Goal: Information Seeking & Learning: Learn about a topic

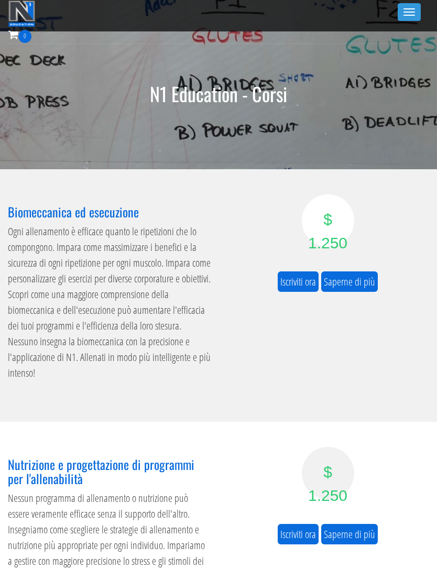
click at [409, 16] on button "Attiva/disattiva la navigazione" at bounding box center [408, 12] width 23 height 18
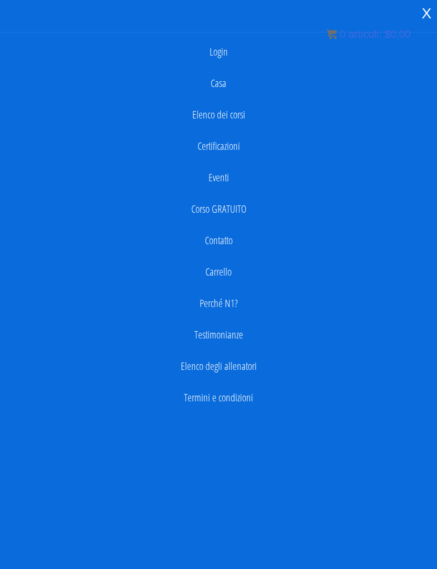
click at [212, 57] on font "Login" at bounding box center [218, 52] width 18 height 14
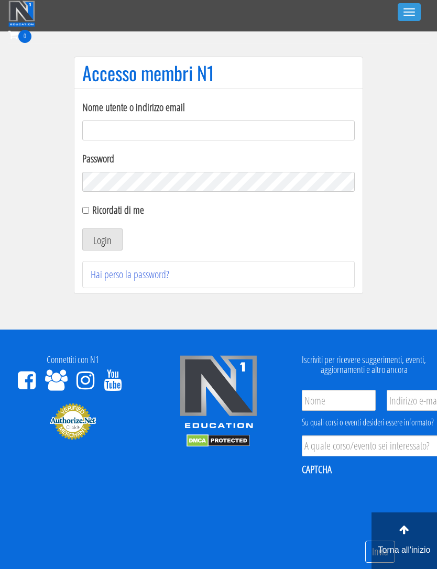
type input "[EMAIL_ADDRESS][DOMAIN_NAME]"
click at [94, 236] on font "Login" at bounding box center [102, 240] width 18 height 14
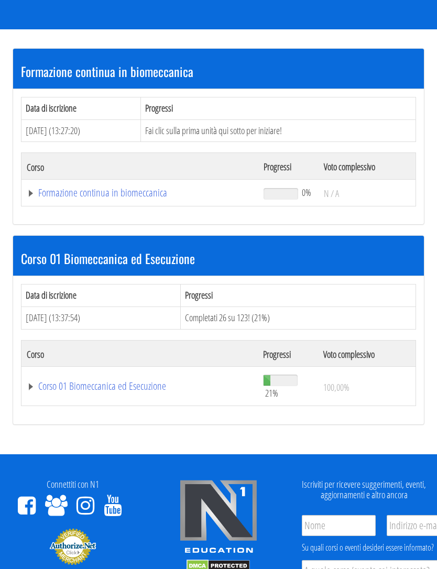
scroll to position [126, 0]
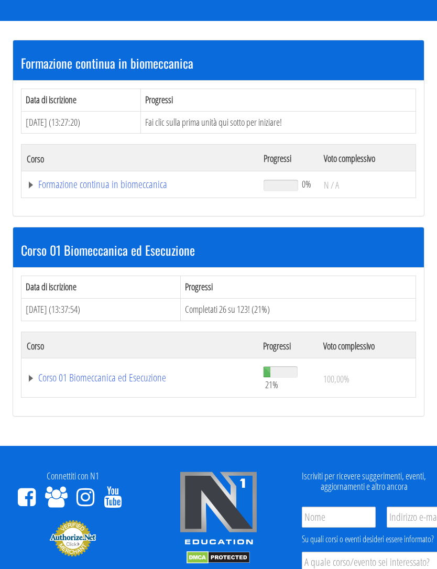
click at [62, 190] on font "Formazione continua in biomeccanica" at bounding box center [102, 184] width 129 height 14
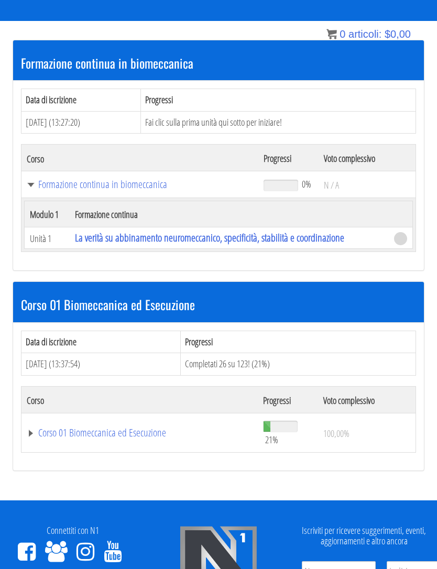
click at [94, 238] on font "La verità su abbinamento neuromeccanico, specificità, stabilità e coordinazione" at bounding box center [209, 237] width 269 height 14
click at [77, 191] on font "Corso 01 Biomeccanica ed Esecuzione" at bounding box center [102, 184] width 129 height 14
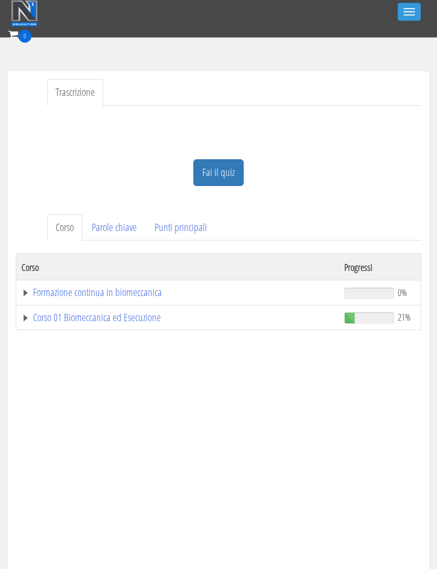
scroll to position [216, 0]
click at [75, 317] on font "Corso 01 Biomeccanica ed Esecuzione" at bounding box center [97, 317] width 128 height 14
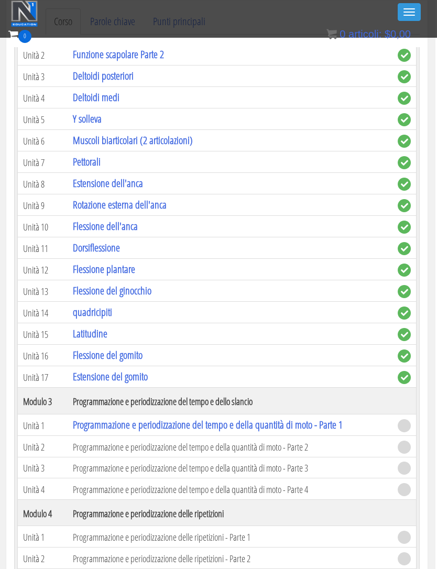
scroll to position [351, 0]
click at [82, 211] on font "Rotazione esterna dell'anca" at bounding box center [120, 204] width 94 height 14
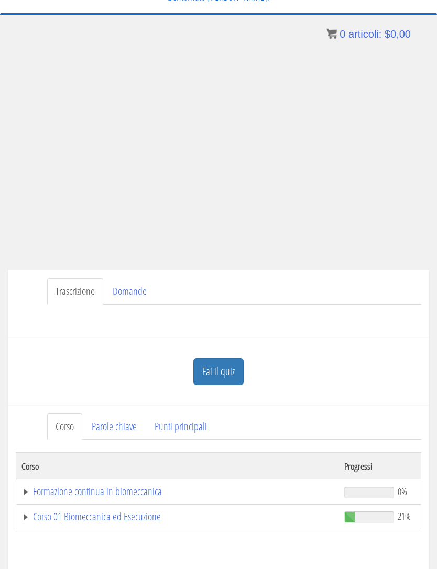
scroll to position [48, 0]
click at [160, 420] on font "Punti principali" at bounding box center [180, 426] width 52 height 14
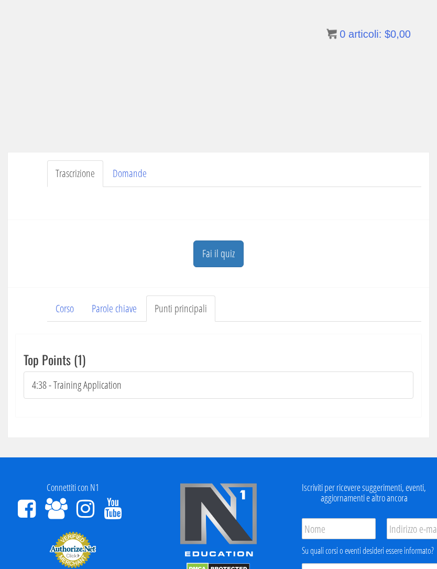
click at [106, 308] on font "Parole chiave" at bounding box center [114, 309] width 45 height 14
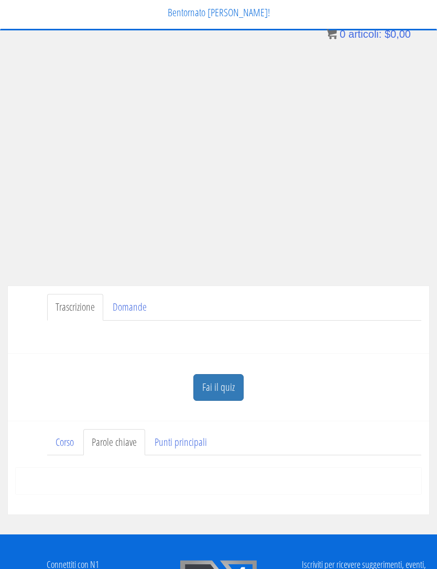
scroll to position [0, 0]
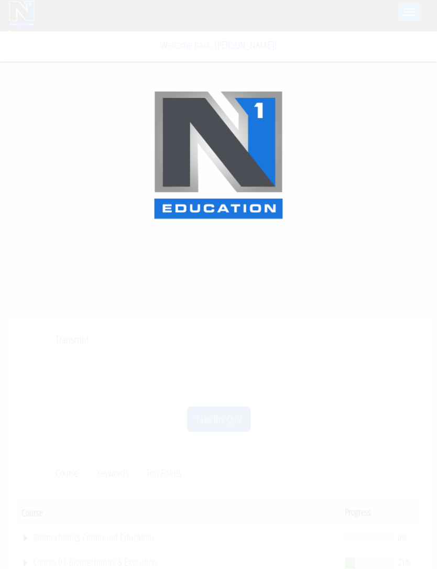
scroll to position [421, 0]
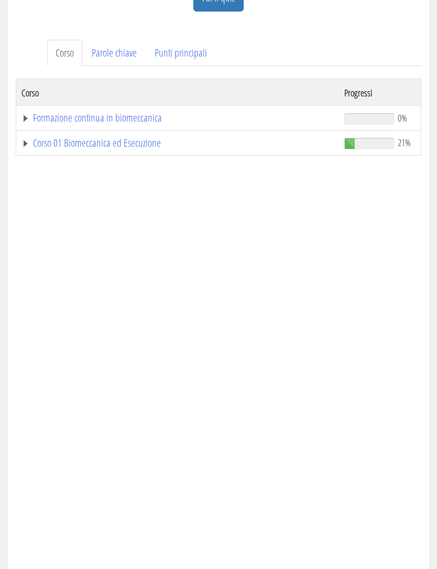
click at [60, 146] on font "Corso 01 Biomeccanica ed Esecuzione" at bounding box center [97, 143] width 128 height 14
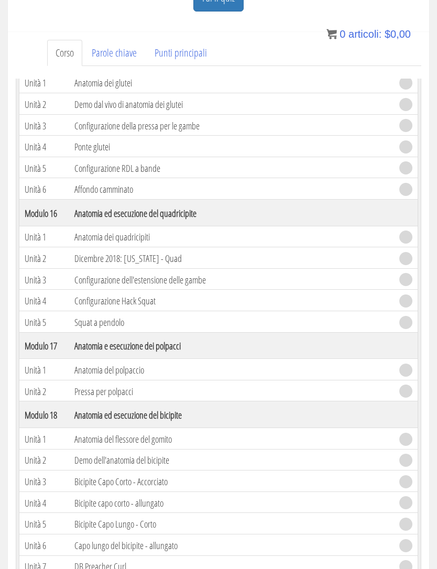
scroll to position [2508, 0]
click at [407, 91] on span at bounding box center [405, 83] width 13 height 13
click at [350, 116] on td "Demo dal vivo di anatomia dei glutei" at bounding box center [231, 104] width 325 height 21
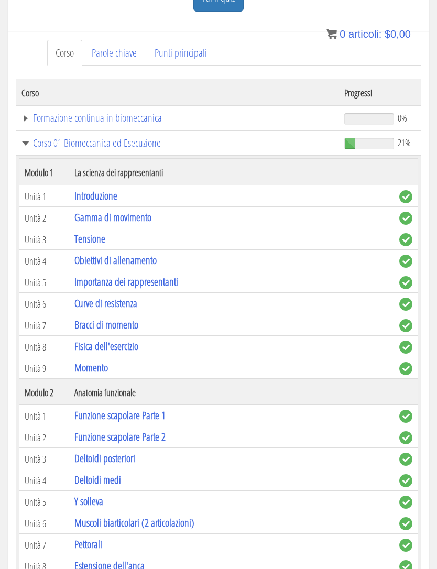
scroll to position [0, 0]
click at [52, 121] on font "Formazione continua in biomeccanica" at bounding box center [97, 117] width 129 height 14
